Goal: Task Accomplishment & Management: Manage account settings

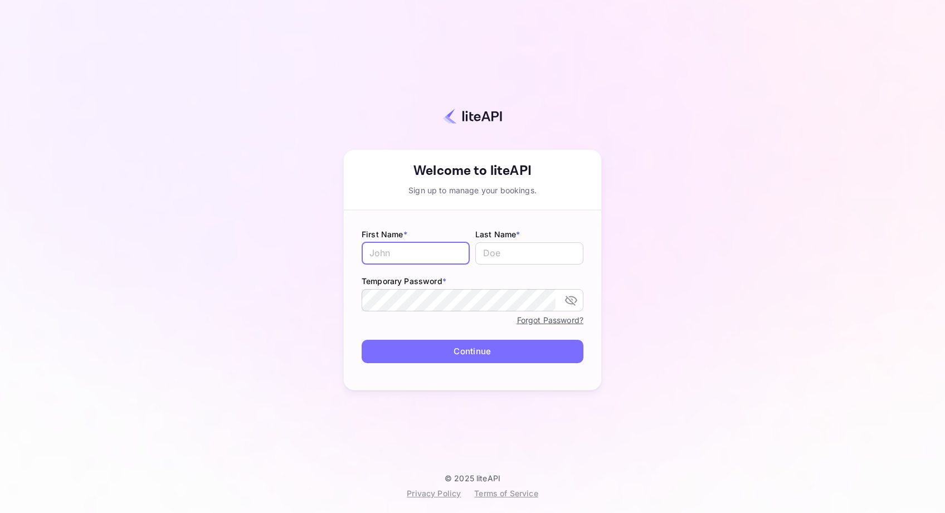
click at [411, 259] on input "text" at bounding box center [416, 253] width 108 height 22
type input "S"
click at [488, 260] on input "text" at bounding box center [529, 253] width 108 height 22
click at [568, 300] on icon "toggle password visibility" at bounding box center [571, 300] width 13 height 13
type input "[PERSON_NAME]"
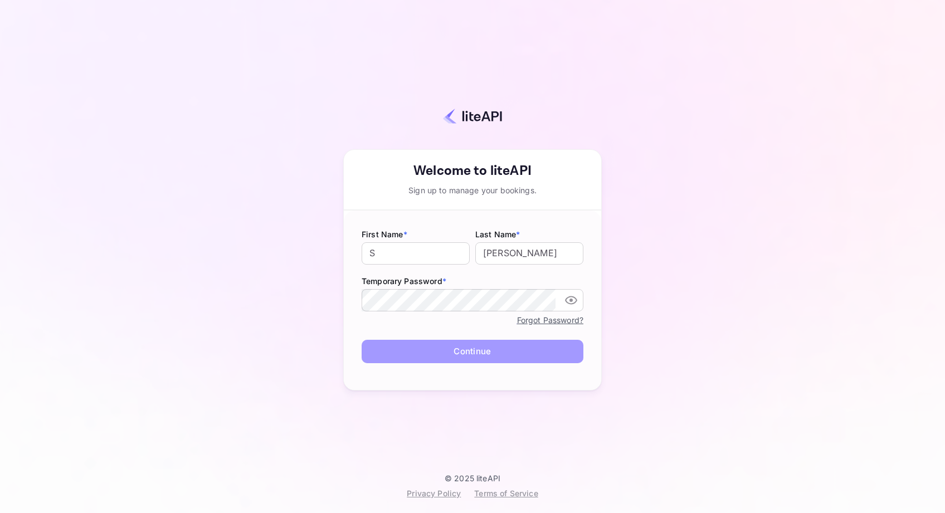
click at [507, 350] on button "Continue" at bounding box center [473, 352] width 222 height 24
click at [469, 354] on button "Continue" at bounding box center [473, 352] width 222 height 24
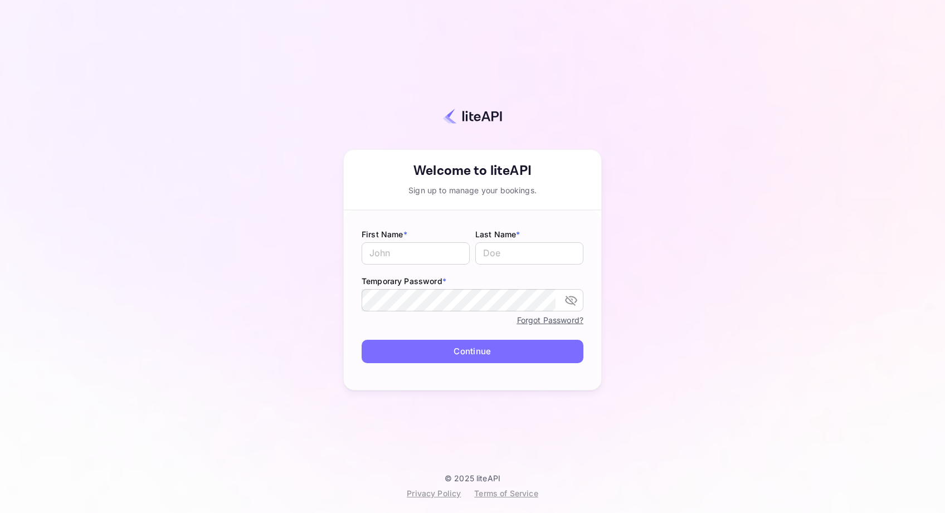
click at [725, 210] on div "Your account has been created successfully, a confirmation link has been sent t…" at bounding box center [472, 246] width 847 height 456
click at [426, 259] on input "text" at bounding box center [416, 253] width 108 height 22
type input "Sati"
type input "[PERSON_NAME]"
click at [396, 262] on input "Sati" at bounding box center [416, 253] width 108 height 22
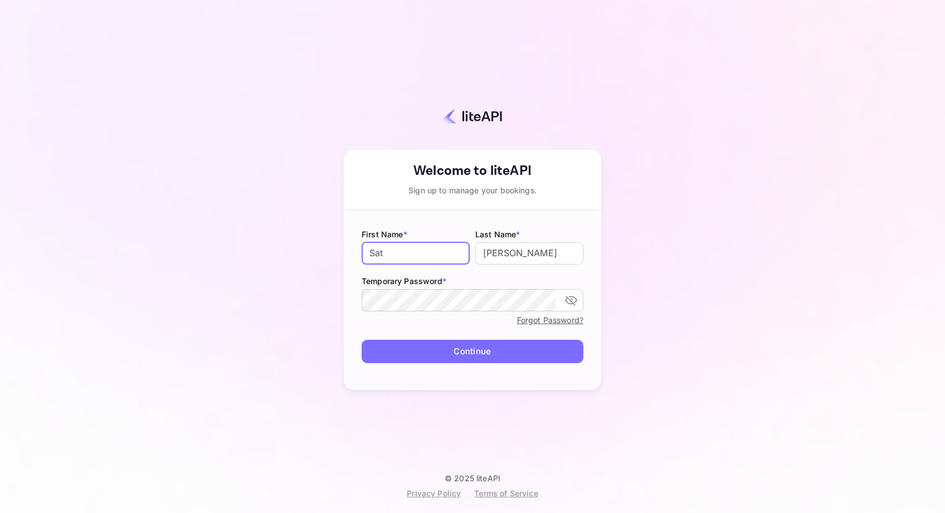
type input "Sat"
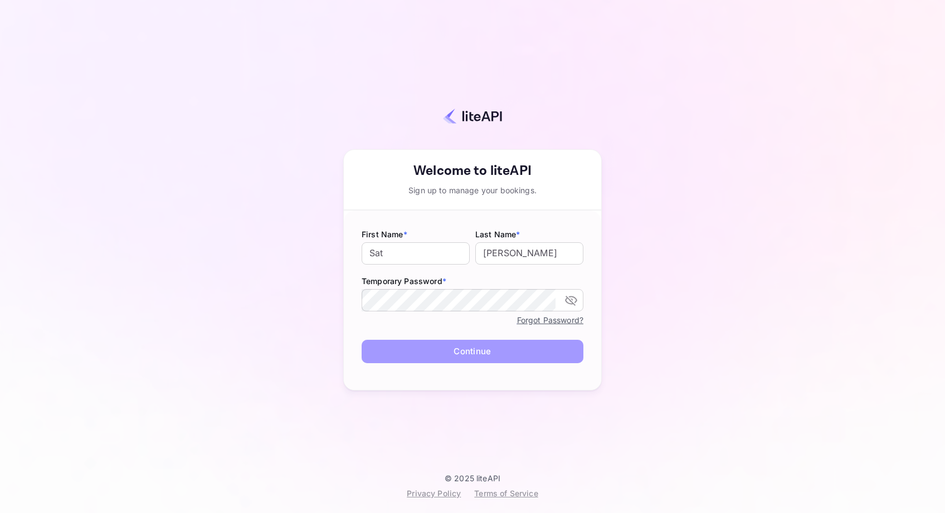
click at [431, 350] on button "Continue" at bounding box center [473, 352] width 222 height 24
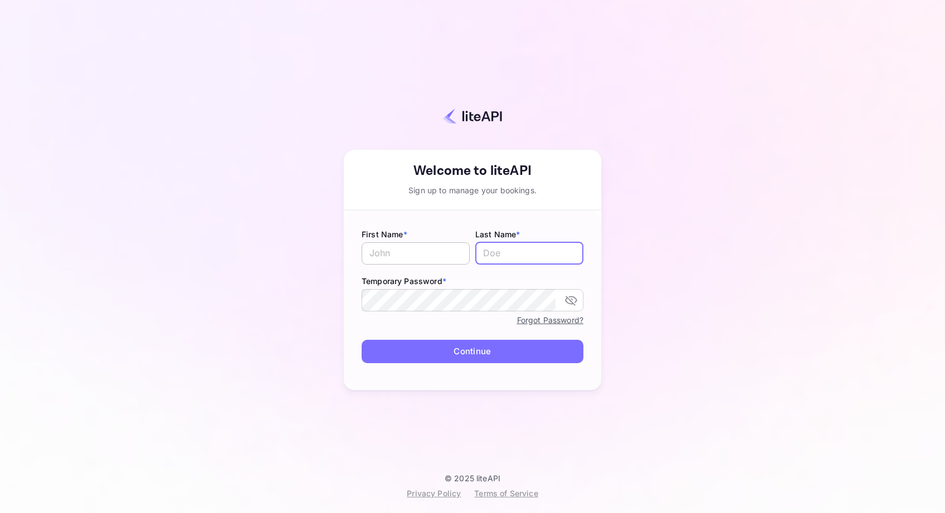
click at [416, 259] on input "text" at bounding box center [416, 253] width 108 height 22
type input "Sat"
click at [508, 256] on input "text" at bounding box center [529, 253] width 108 height 22
type input "[PERSON_NAME]"
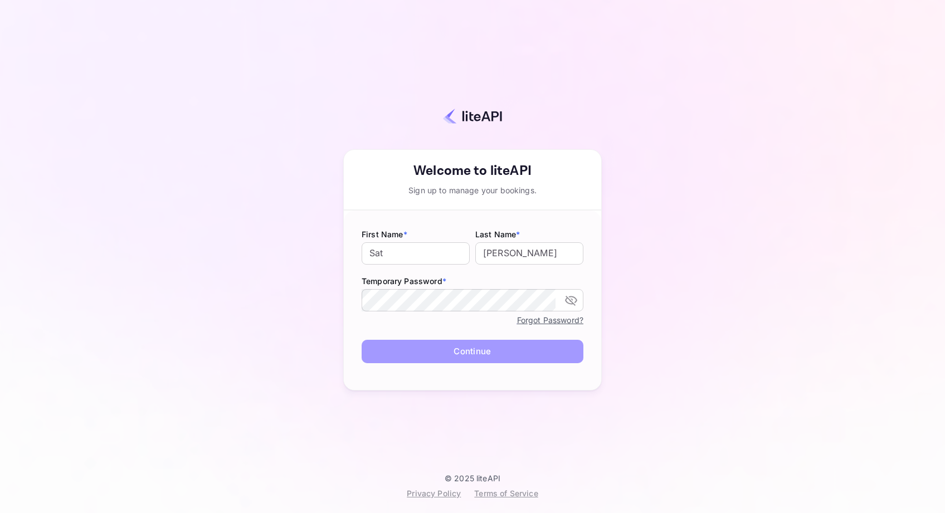
click at [487, 359] on button "Continue" at bounding box center [473, 352] width 222 height 24
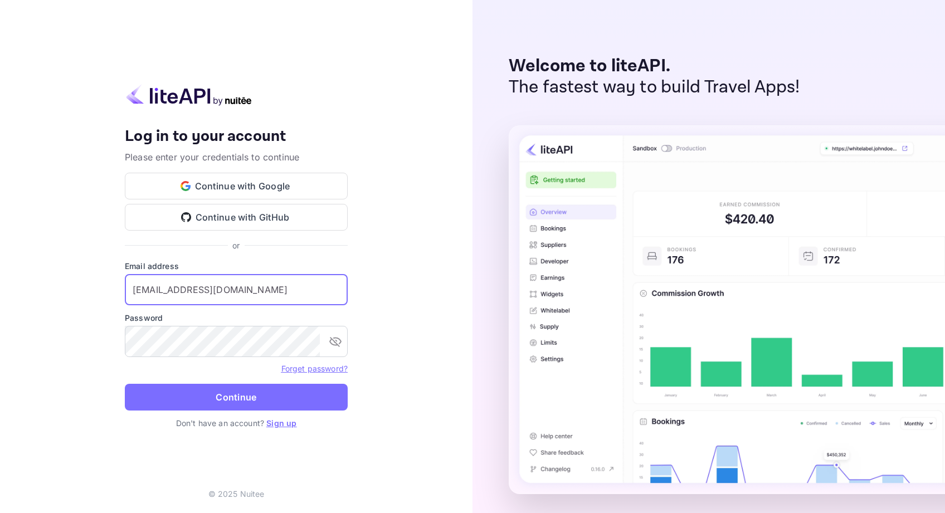
type input "scattamanchi@traveldiari.com"
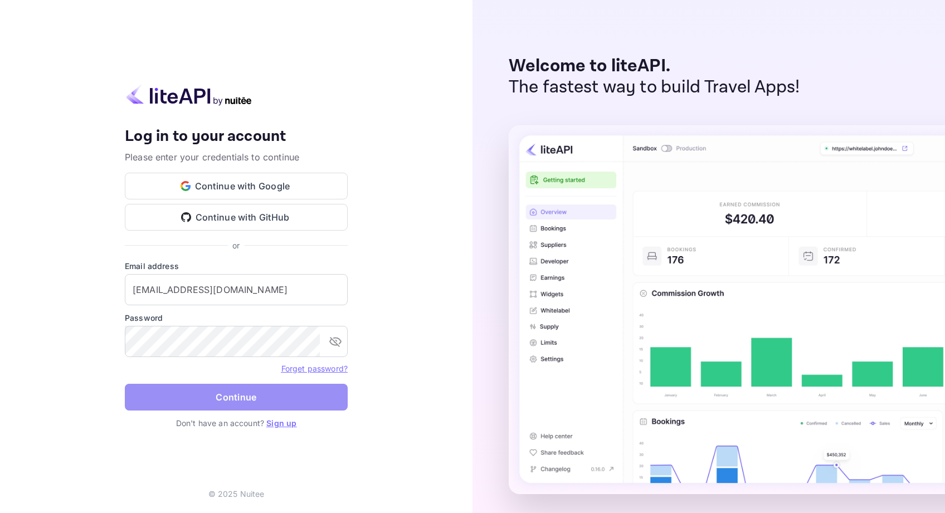
click at [244, 401] on button "Continue" at bounding box center [236, 397] width 223 height 27
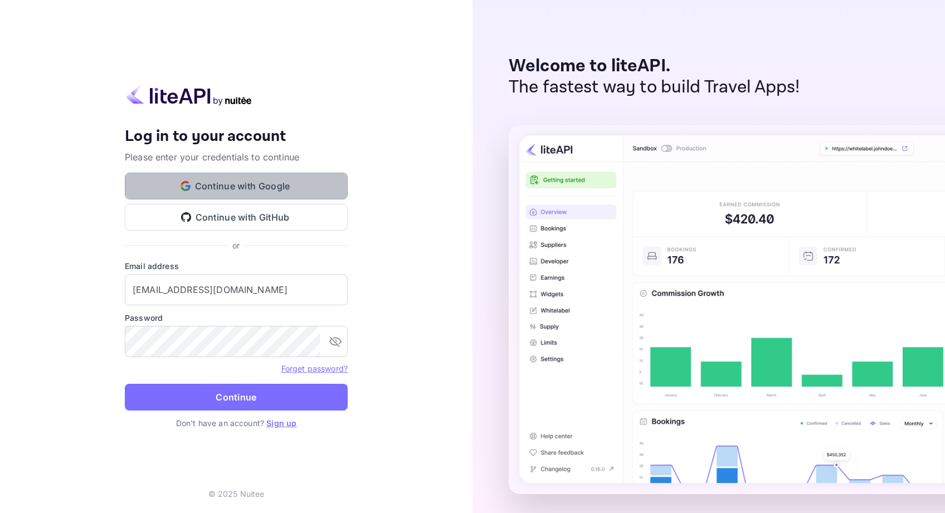
click at [280, 187] on button "Continue with Google" at bounding box center [236, 186] width 223 height 27
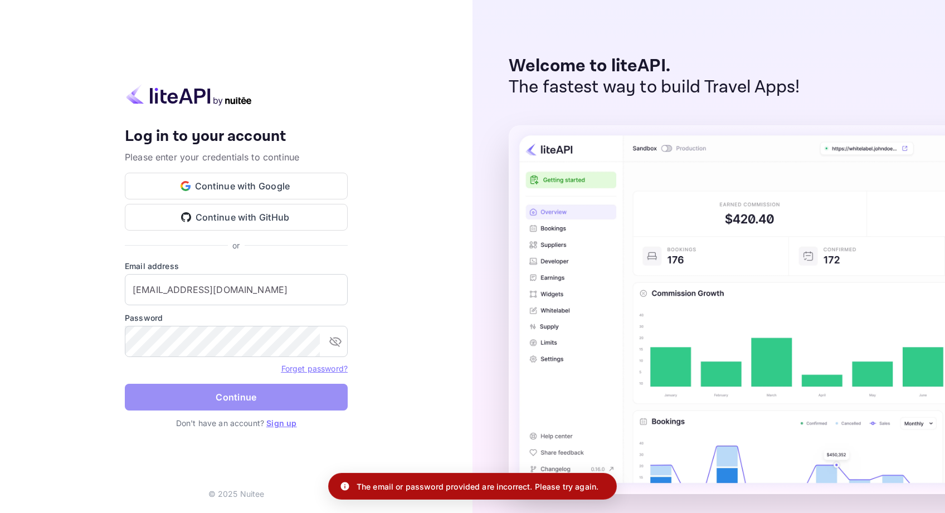
click at [227, 394] on button "Continue" at bounding box center [236, 397] width 223 height 27
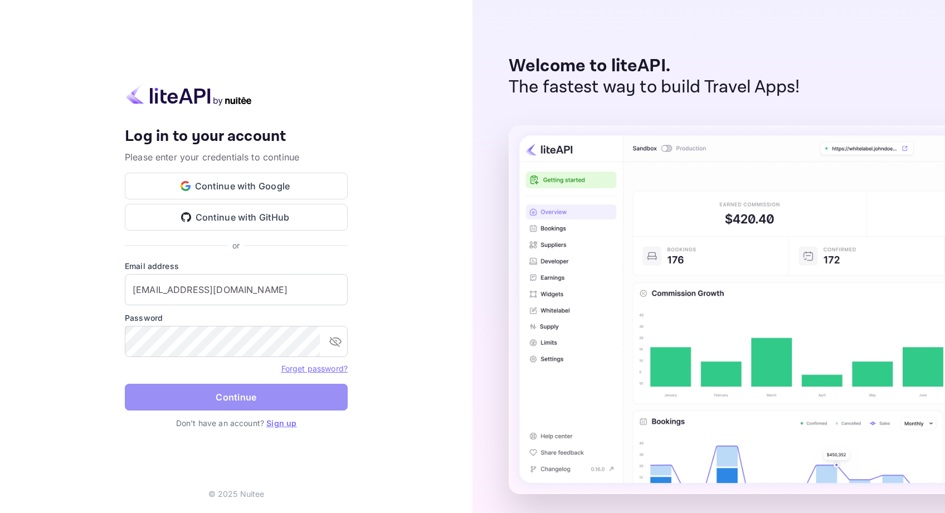
click at [216, 401] on button "Continue" at bounding box center [236, 397] width 223 height 27
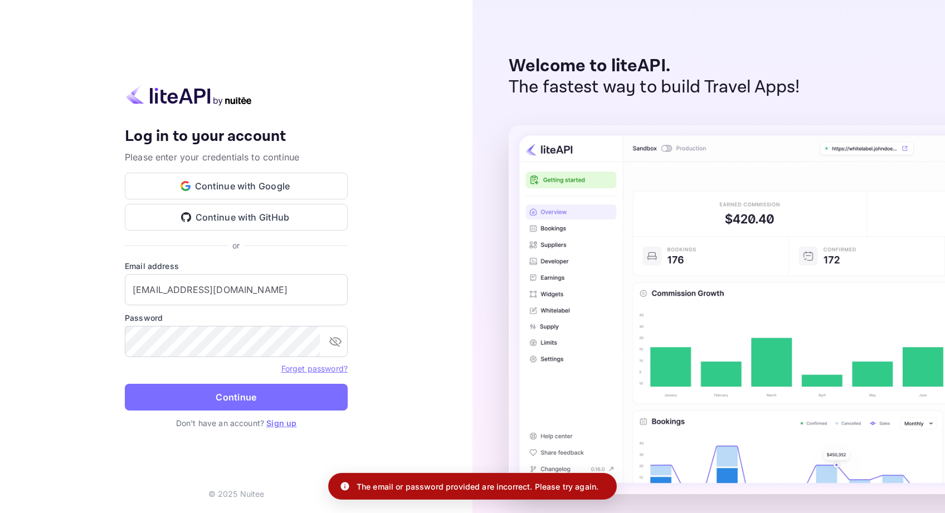
click at [304, 369] on link "Forget password?" at bounding box center [314, 368] width 66 height 9
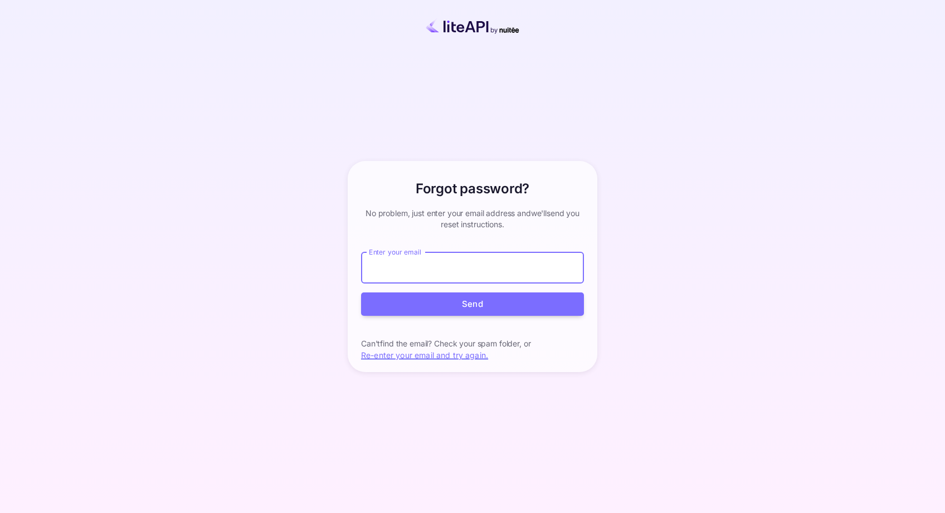
click at [430, 269] on input "Enter your email" at bounding box center [472, 267] width 223 height 31
type input "scattamanchi@traveldiari.com"
click at [473, 304] on button "Send" at bounding box center [472, 305] width 223 height 24
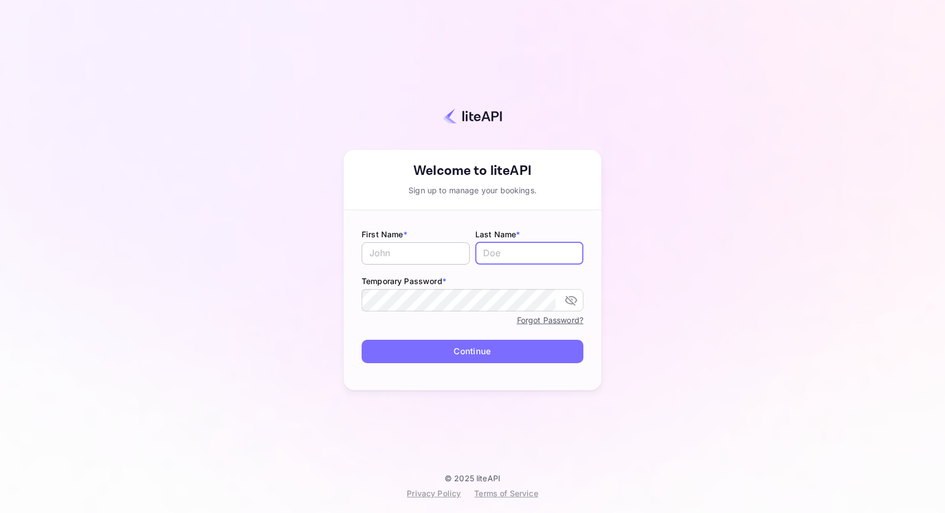
click at [409, 258] on input "text" at bounding box center [416, 253] width 108 height 22
type input "Sat"
click at [493, 257] on input "text" at bounding box center [529, 253] width 108 height 22
click at [556, 253] on input "Cattamanci" at bounding box center [529, 253] width 108 height 22
type input "Cattamanchi"
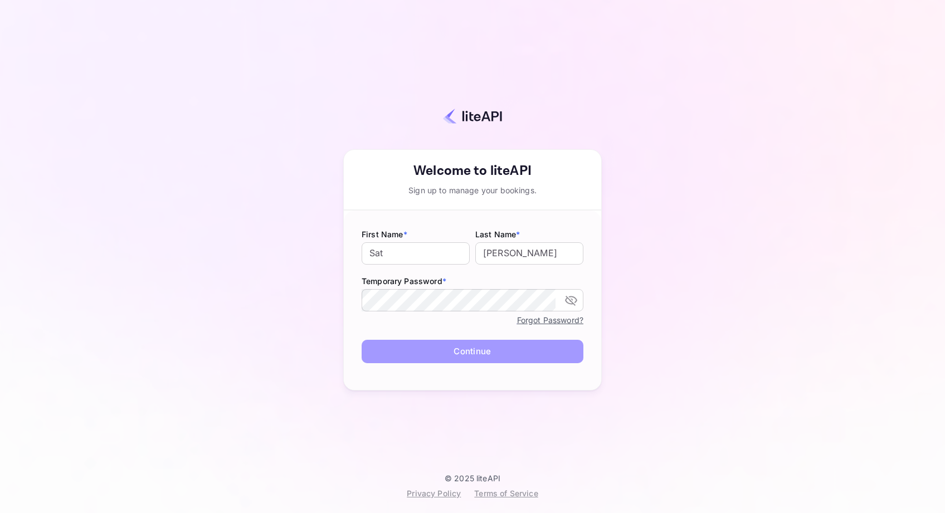
click at [516, 350] on button "Continue" at bounding box center [473, 352] width 222 height 24
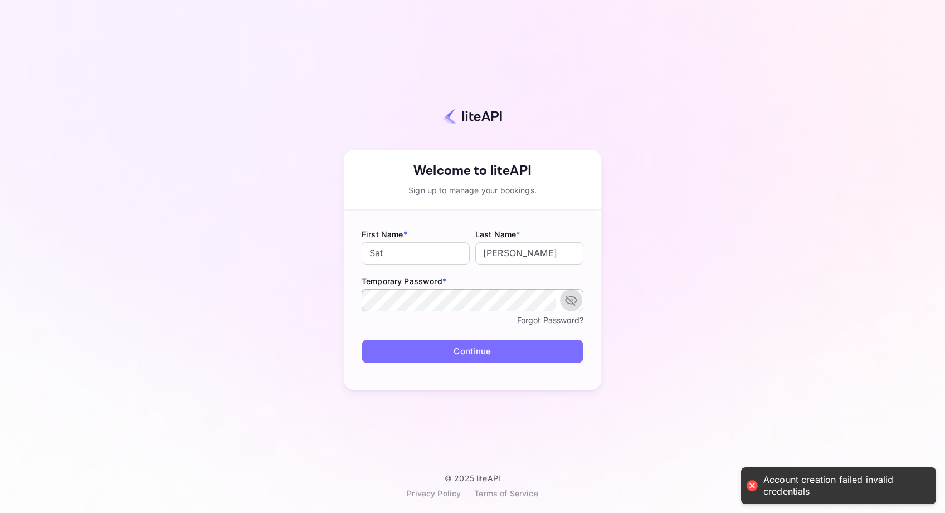
click at [572, 299] on icon "toggle password visibility" at bounding box center [571, 300] width 13 height 13
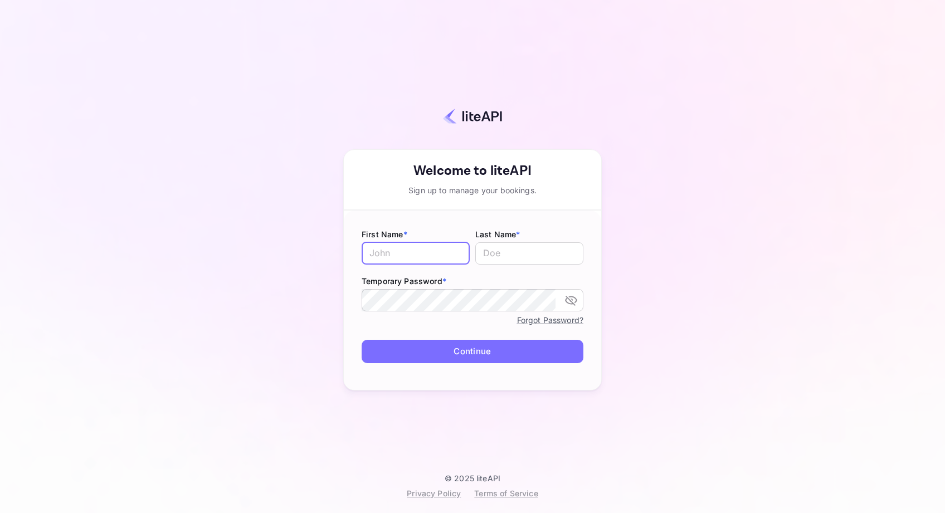
click at [419, 250] on input "text" at bounding box center [416, 253] width 108 height 22
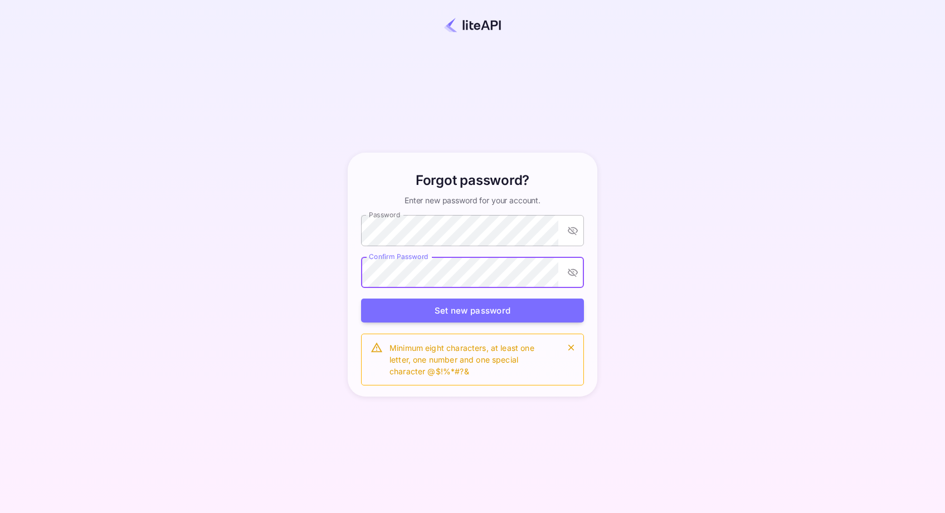
click at [571, 227] on icon "toggle password visibility" at bounding box center [572, 230] width 11 height 11
click at [482, 316] on button "Set new password" at bounding box center [472, 311] width 223 height 24
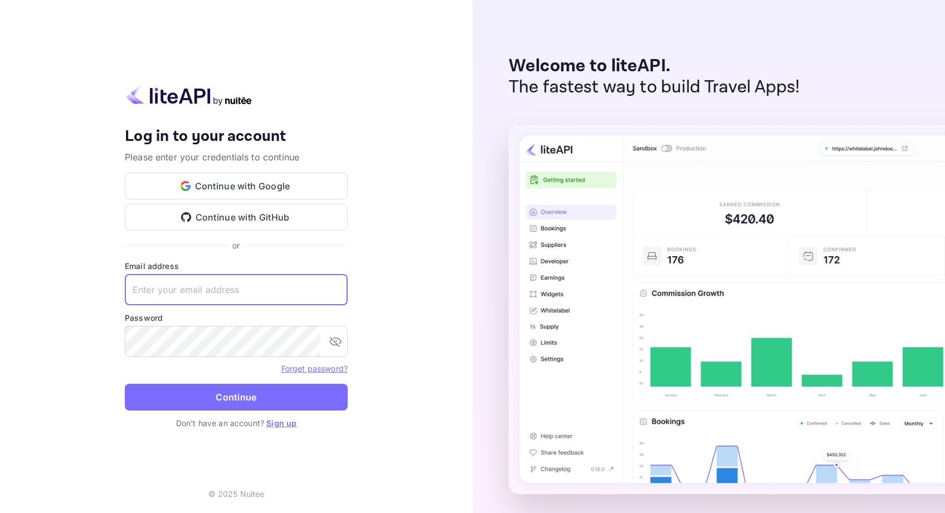
type input "[EMAIL_ADDRESS][DOMAIN_NAME]"
click at [236, 397] on button "Continue" at bounding box center [236, 397] width 223 height 27
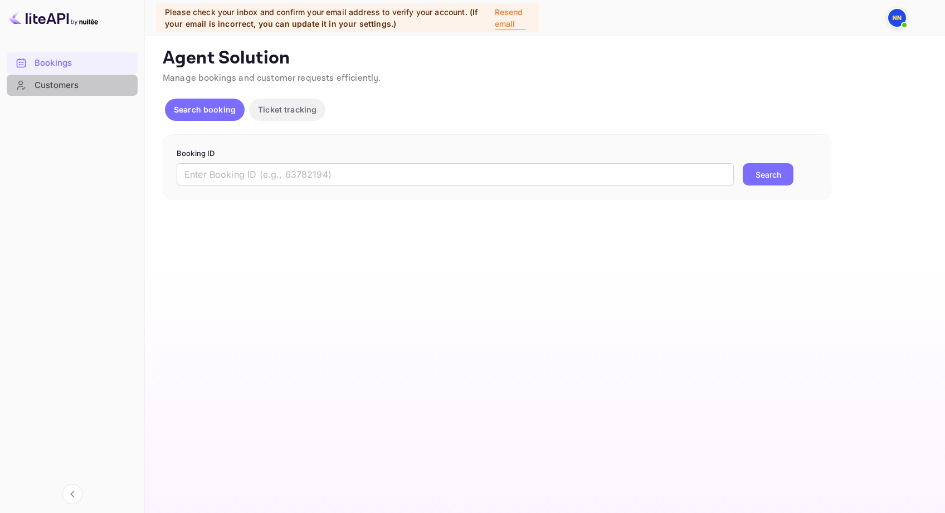
click at [61, 78] on div "Customers" at bounding box center [72, 86] width 131 height 22
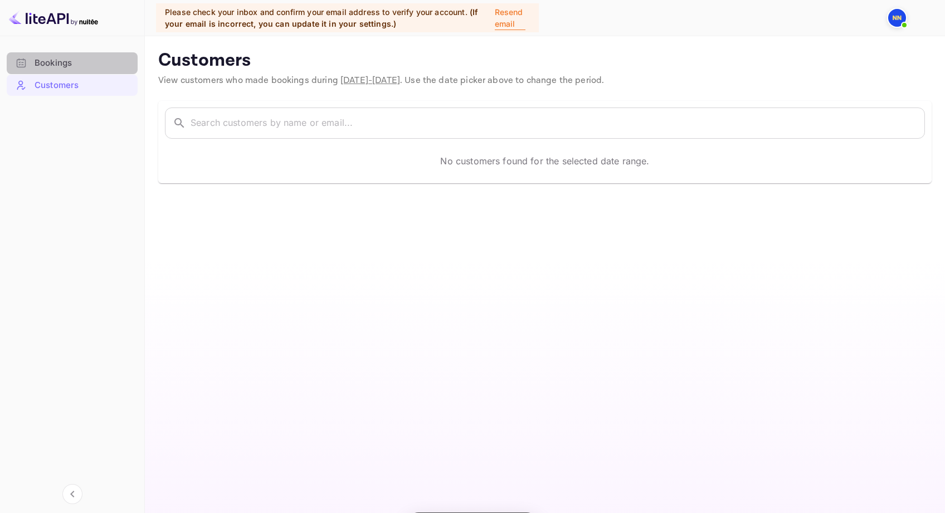
click at [57, 70] on div "Bookings" at bounding box center [72, 63] width 131 height 22
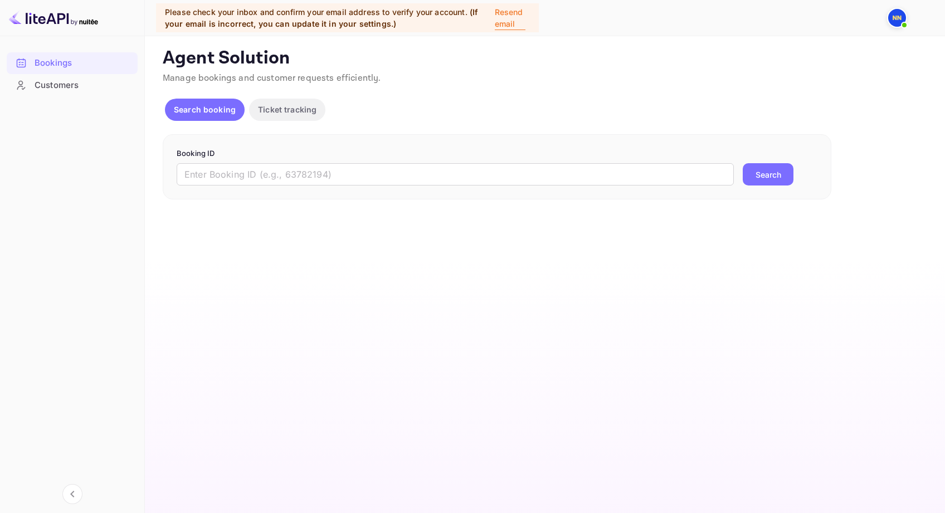
click at [901, 21] on span at bounding box center [904, 25] width 11 height 11
click at [560, 293] on div at bounding box center [472, 256] width 945 height 513
click at [71, 82] on div "Customers" at bounding box center [84, 85] width 98 height 13
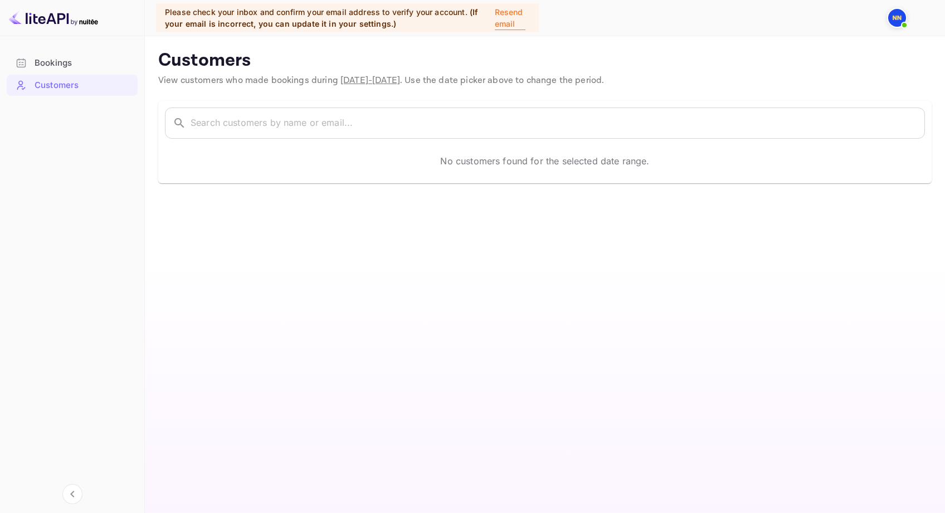
click at [60, 67] on div "Bookings" at bounding box center [84, 63] width 98 height 13
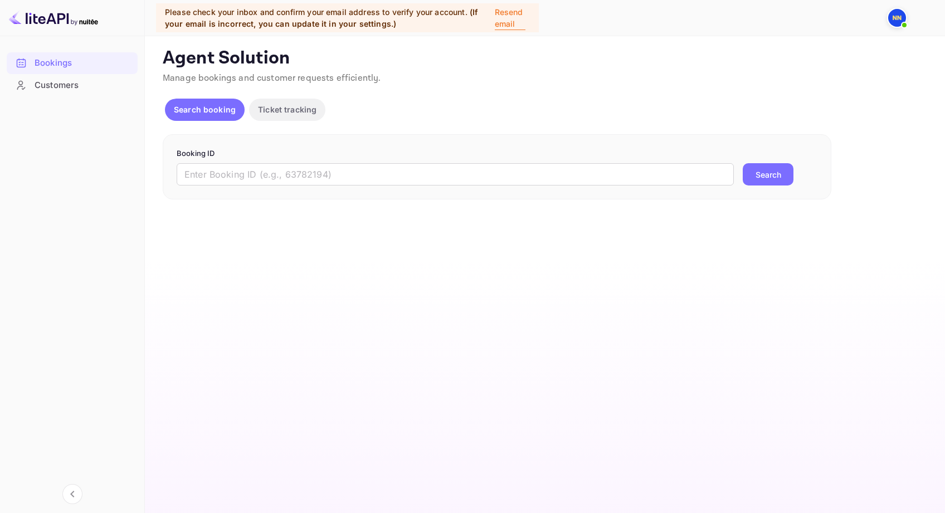
click at [217, 106] on p "Search booking" at bounding box center [205, 110] width 62 height 12
click at [308, 114] on p "Ticket tracking" at bounding box center [287, 110] width 59 height 12
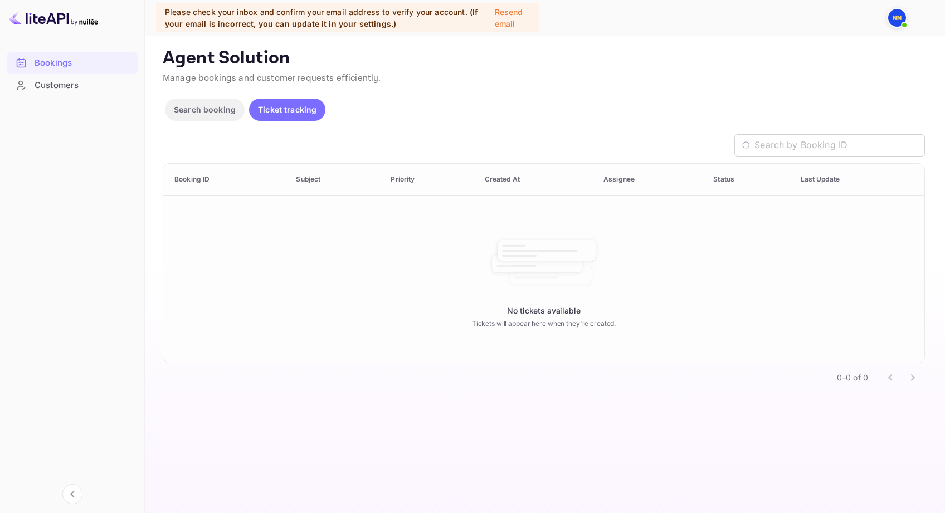
click at [224, 101] on button "Search booking" at bounding box center [205, 110] width 80 height 22
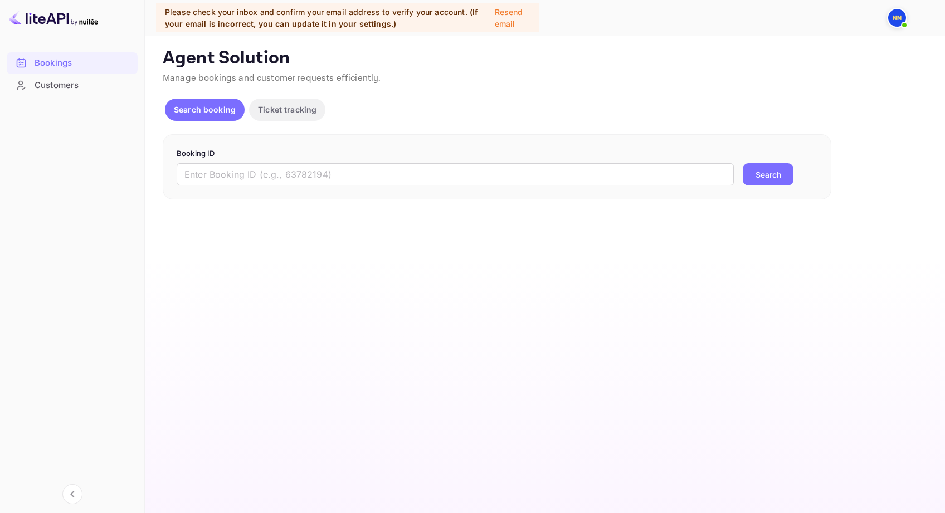
click at [80, 13] on img at bounding box center [53, 18] width 89 height 18
click at [51, 18] on img at bounding box center [53, 18] width 89 height 18
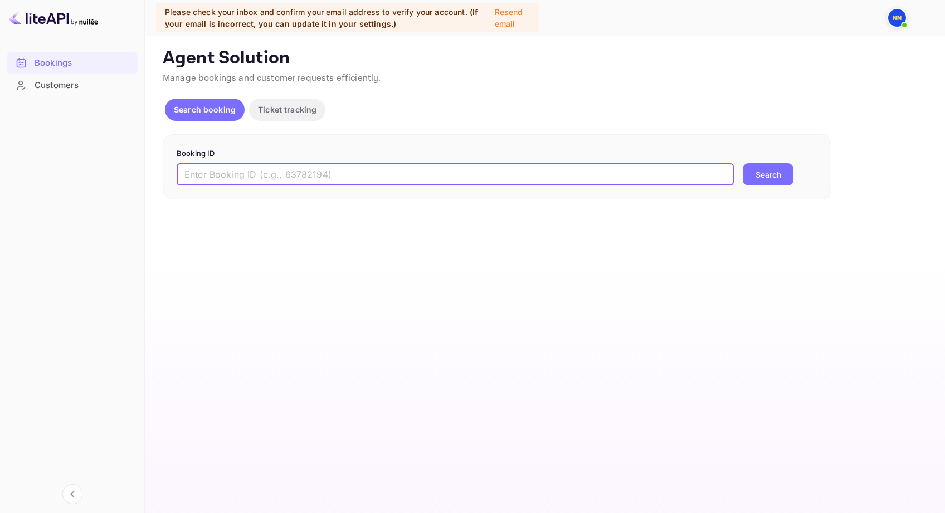
click at [259, 169] on input "text" at bounding box center [455, 174] width 557 height 22
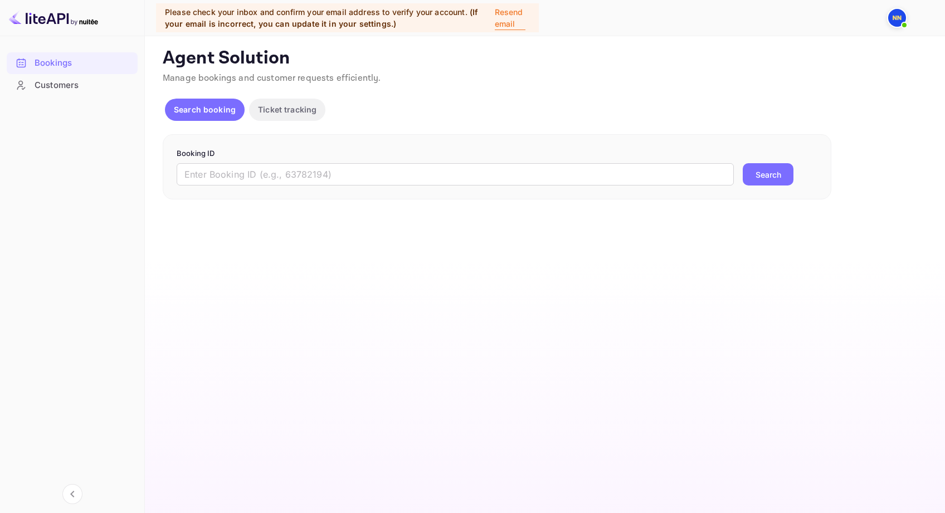
click at [61, 27] on div at bounding box center [72, 18] width 145 height 36
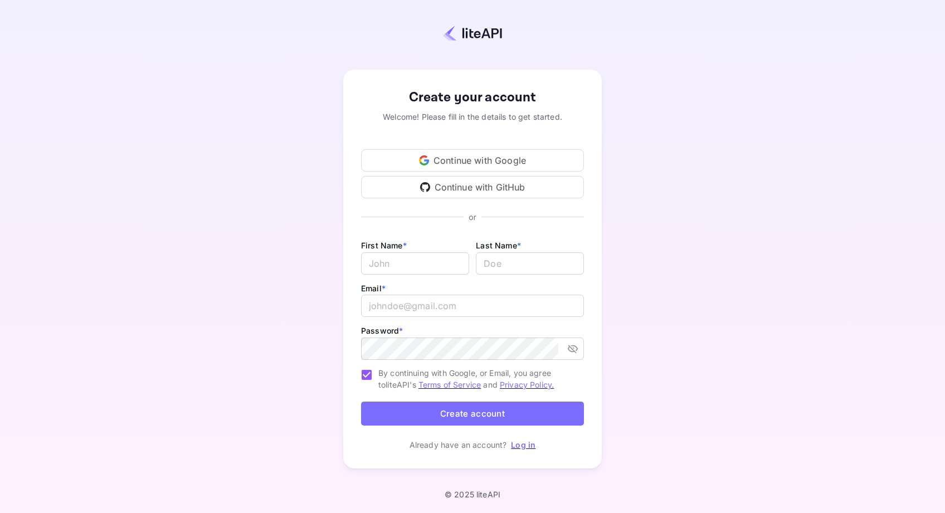
click at [524, 450] on p "Log in" at bounding box center [523, 445] width 25 height 12
click at [524, 446] on link "Log in" at bounding box center [523, 444] width 25 height 9
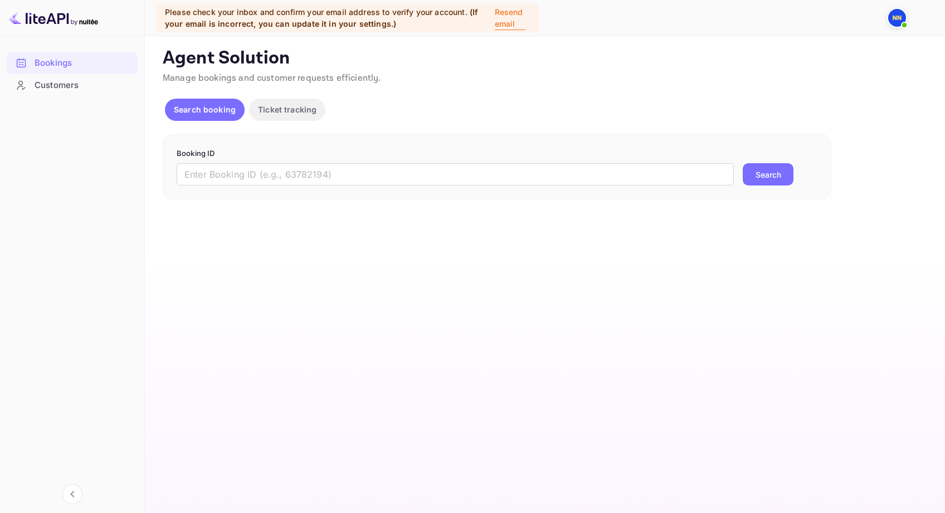
click at [894, 23] on img at bounding box center [897, 18] width 18 height 18
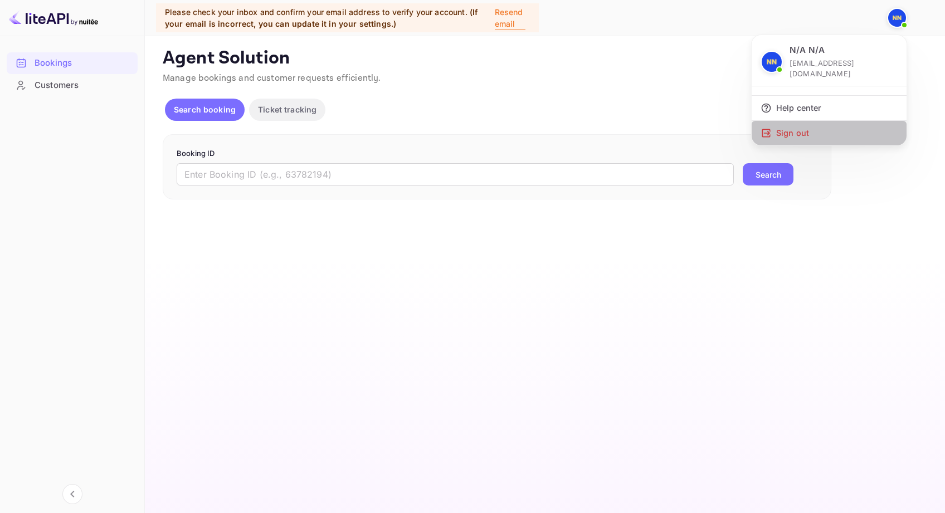
click at [790, 124] on div "Sign out" at bounding box center [829, 133] width 155 height 25
